Goal: Information Seeking & Learning: Learn about a topic

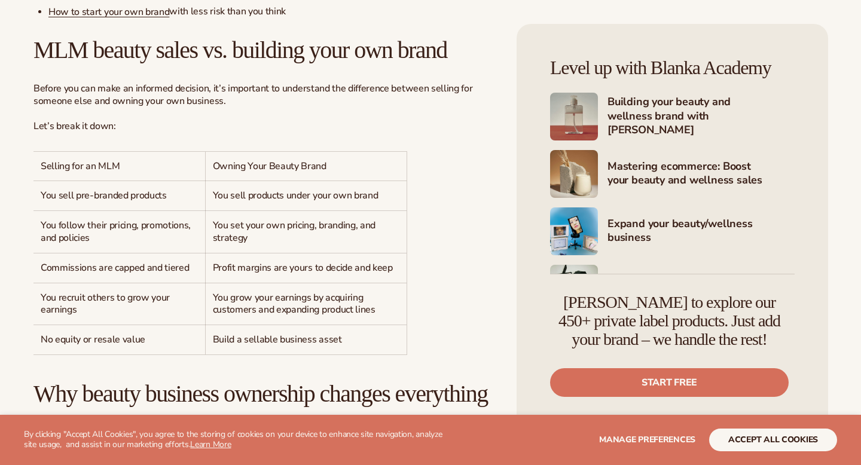
scroll to position [721, 0]
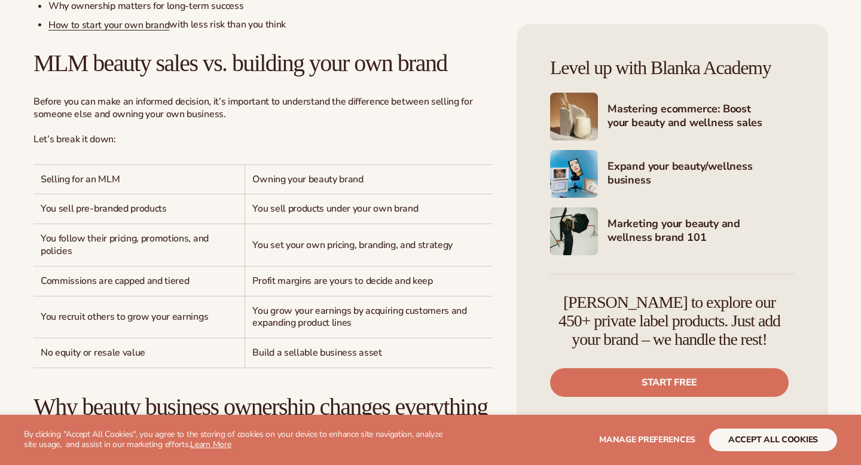
scroll to position [710, 0]
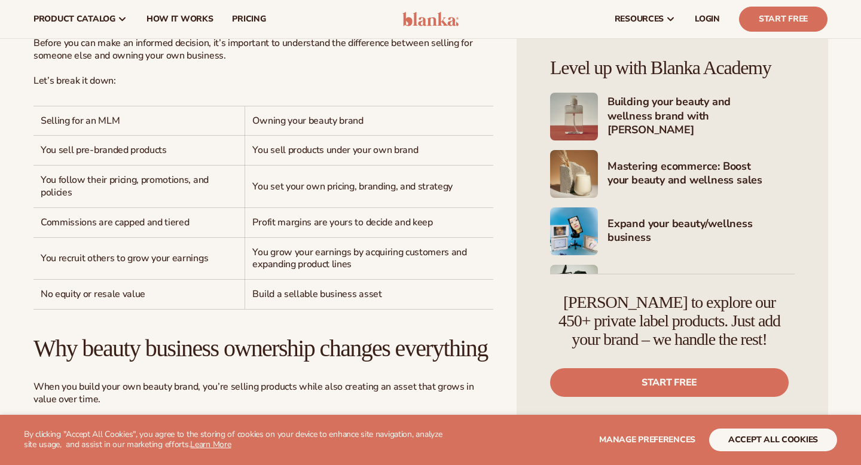
scroll to position [680, 0]
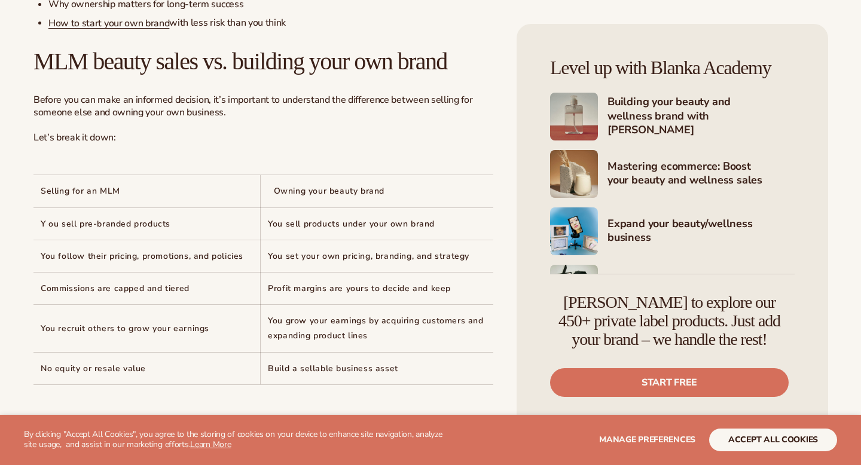
scroll to position [812, 0]
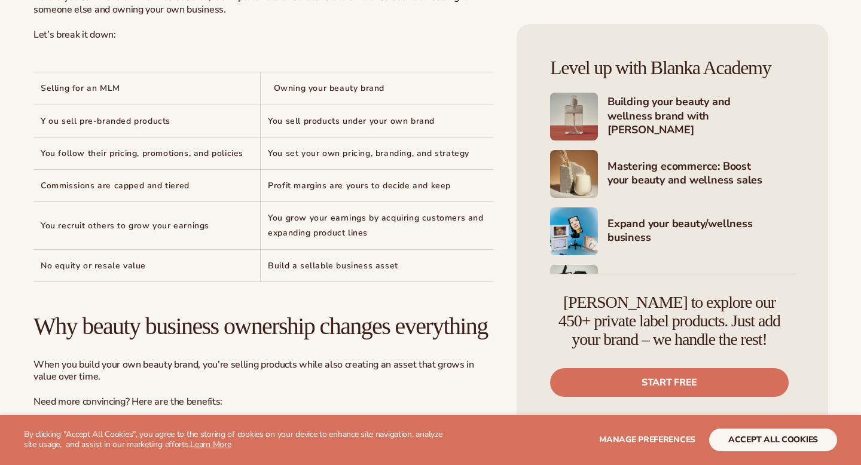
click at [350, 180] on span "Profit margins are yours to decide and keep" at bounding box center [359, 185] width 183 height 11
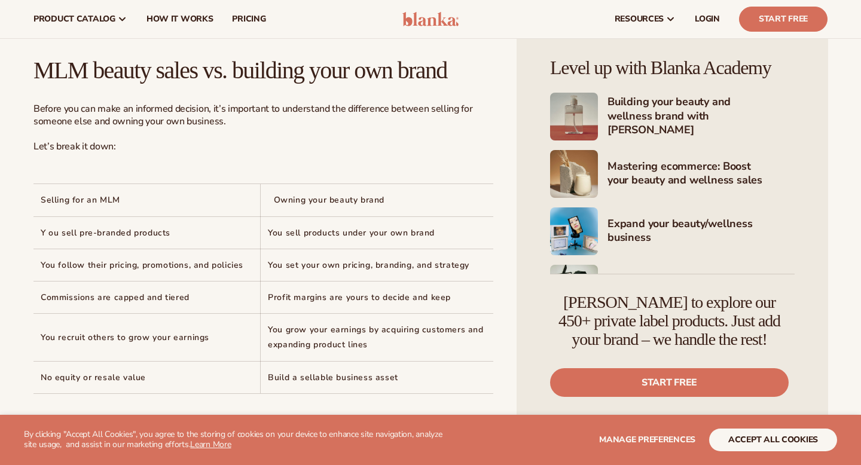
scroll to position [622, 0]
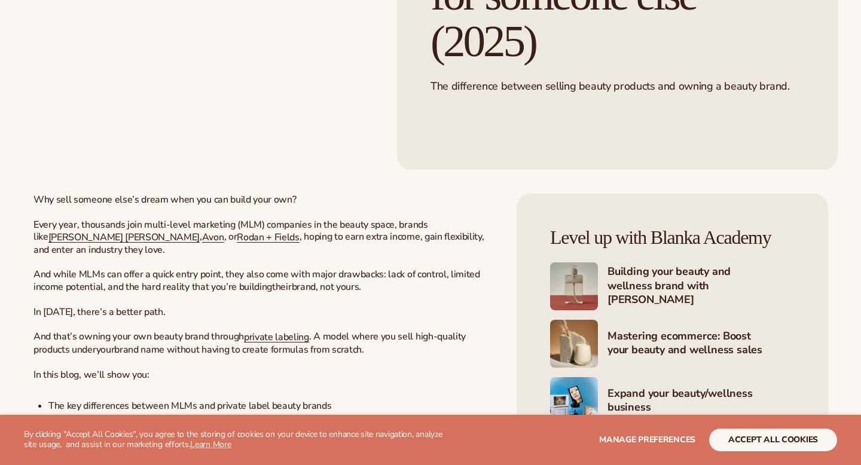
scroll to position [711, 0]
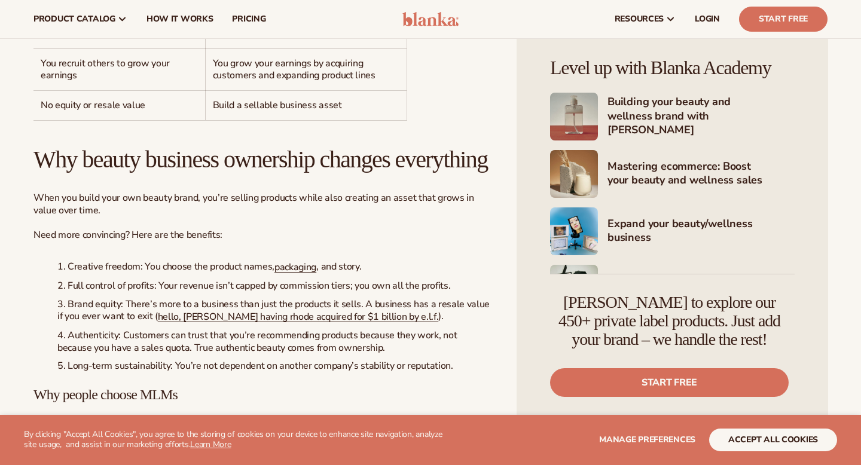
scroll to position [774, 0]
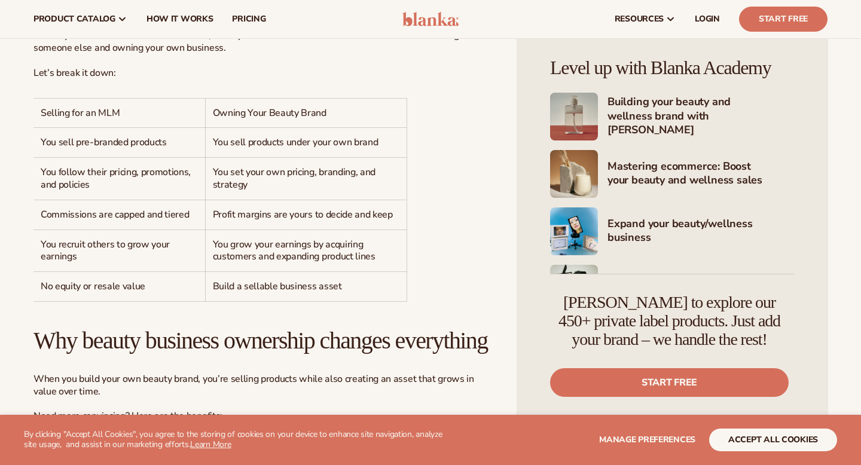
click at [397, 200] on td "Profit margins are yours to decide and keep" at bounding box center [305, 215] width 201 height 30
click at [420, 151] on div "Selling for an MLM Owning Your Beauty Brand You sell pre-branded products You s…" at bounding box center [263, 200] width 460 height 203
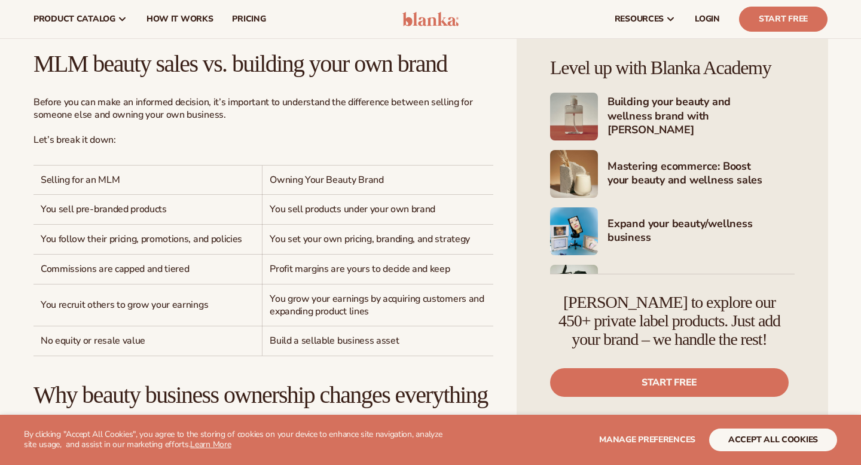
scroll to position [704, 0]
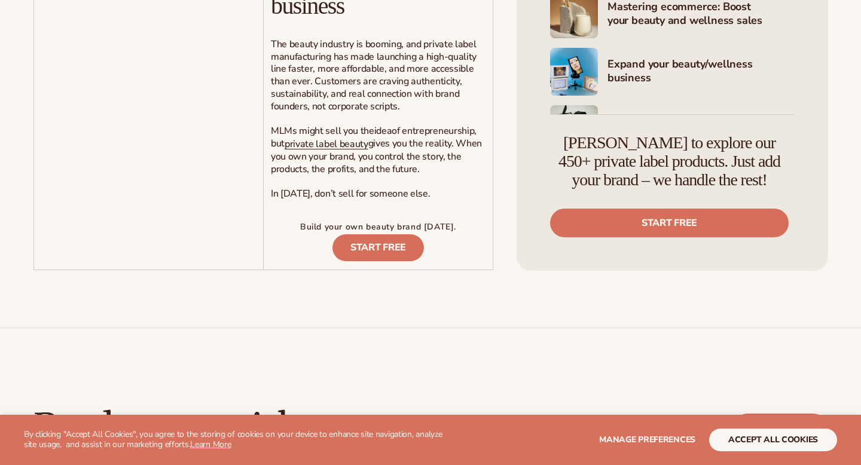
scroll to position [4616, 0]
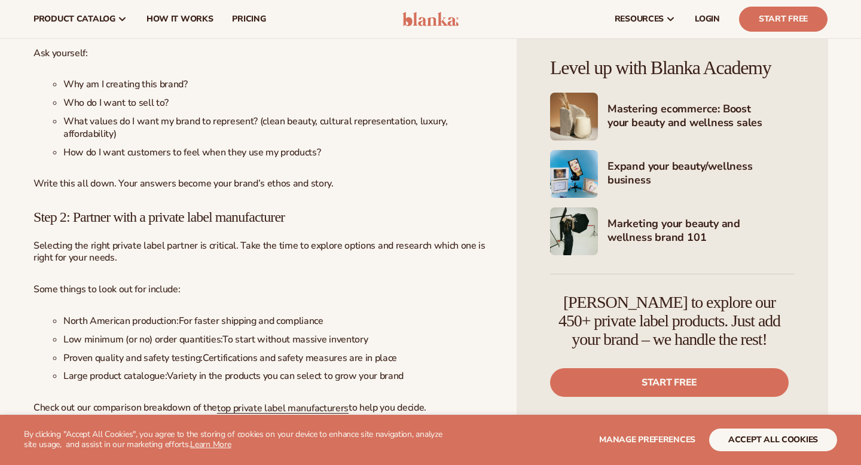
scroll to position [2203, 0]
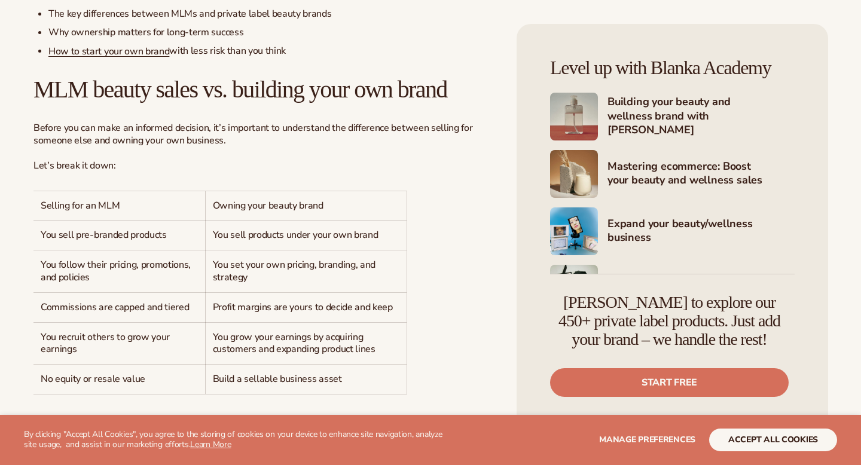
scroll to position [685, 0]
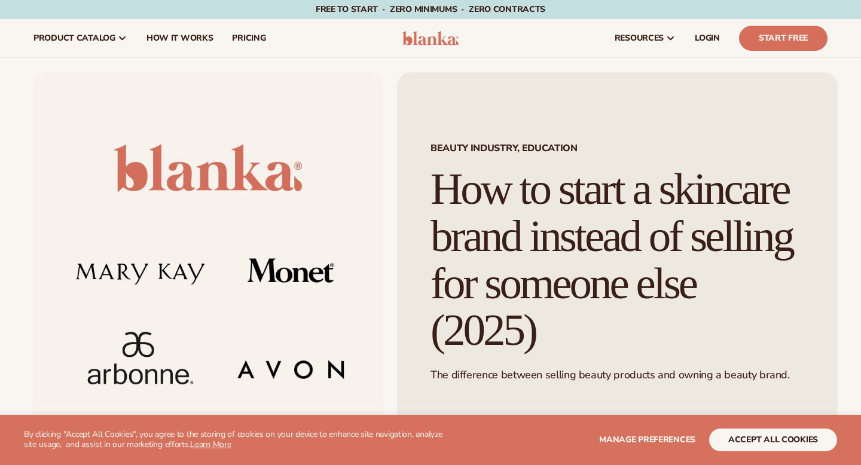
scroll to position [718, 0]
